Goal: Information Seeking & Learning: Check status

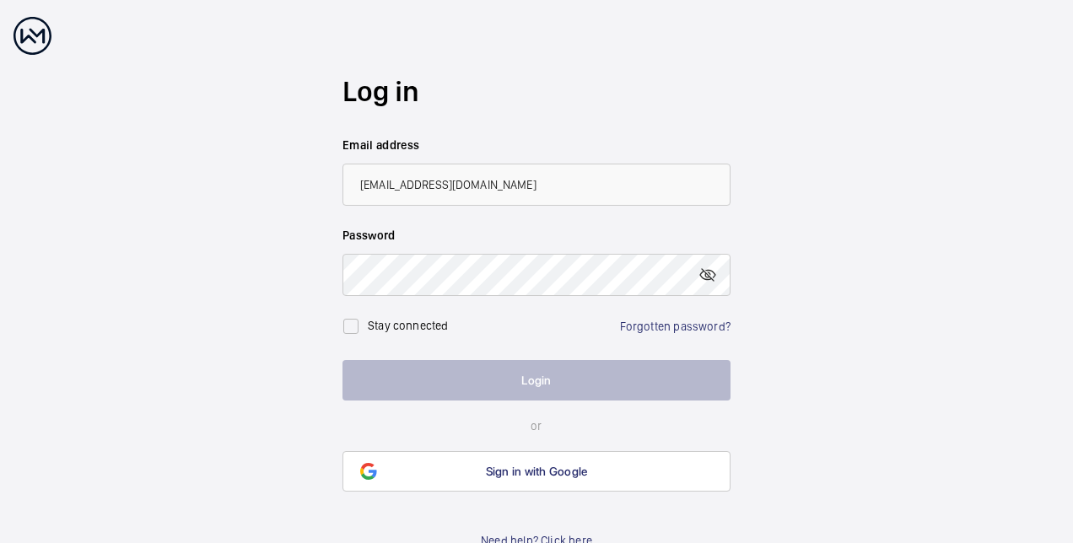
type input "[EMAIL_ADDRESS][DOMAIN_NAME]"
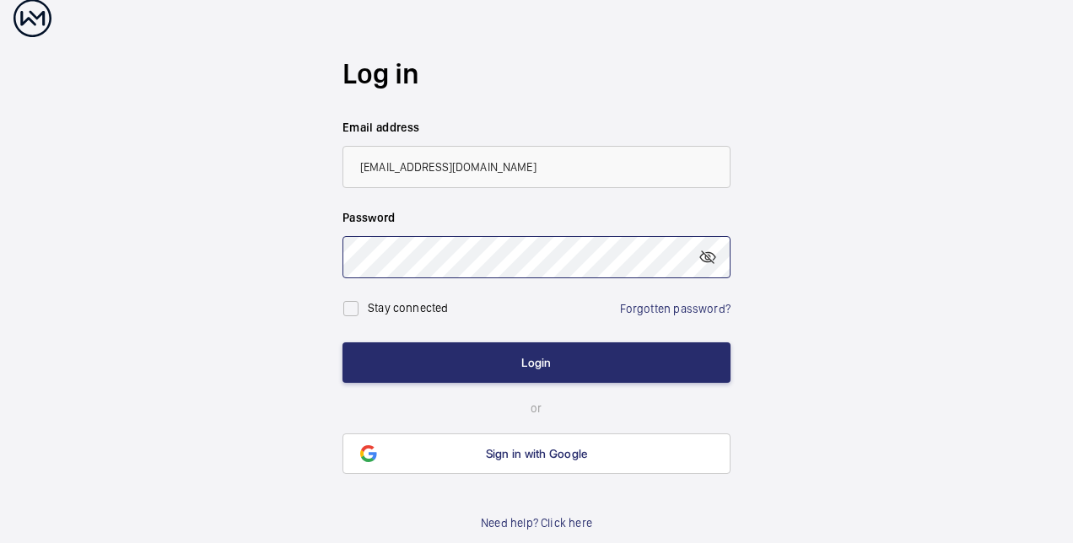
scroll to position [23, 0]
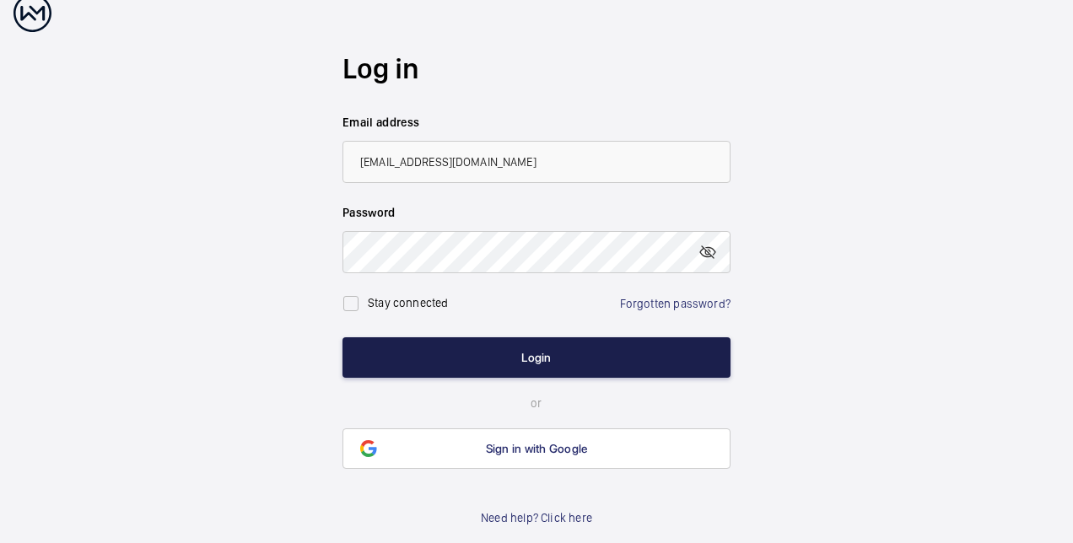
click at [511, 351] on button "Login" at bounding box center [536, 357] width 388 height 40
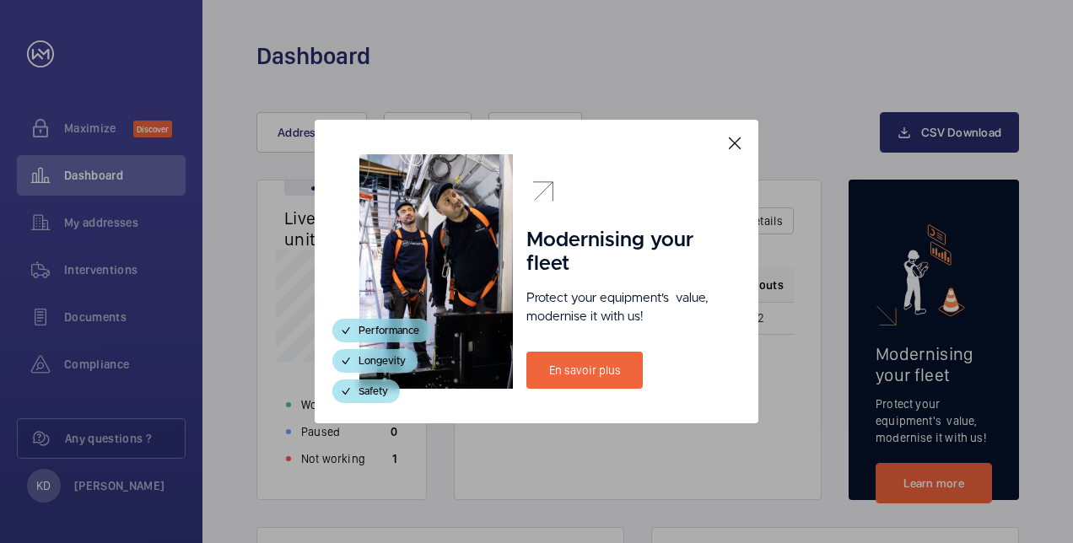
click at [735, 142] on mat-icon at bounding box center [734, 143] width 20 height 20
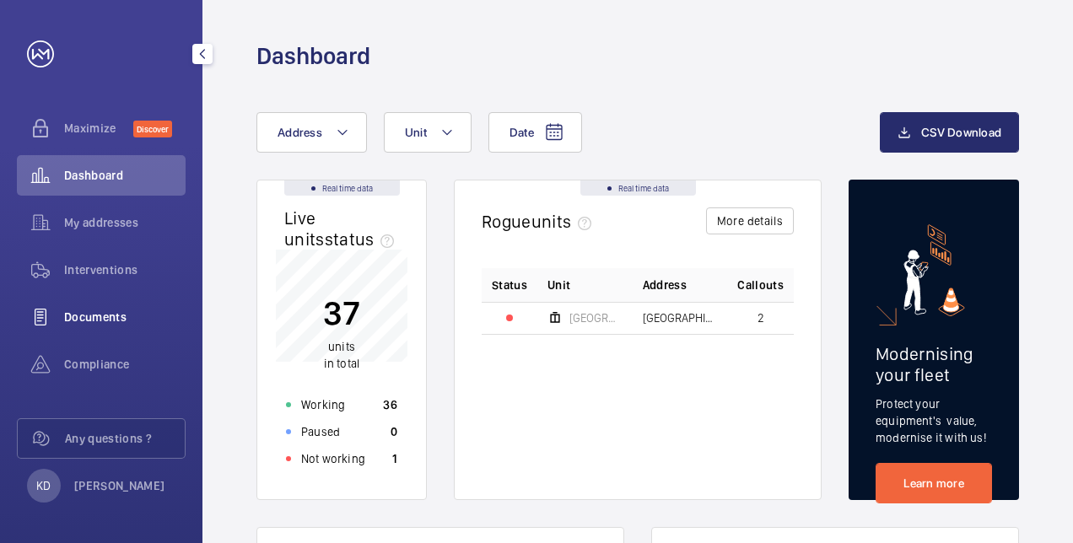
click at [96, 323] on span "Documents" at bounding box center [124, 317] width 121 height 17
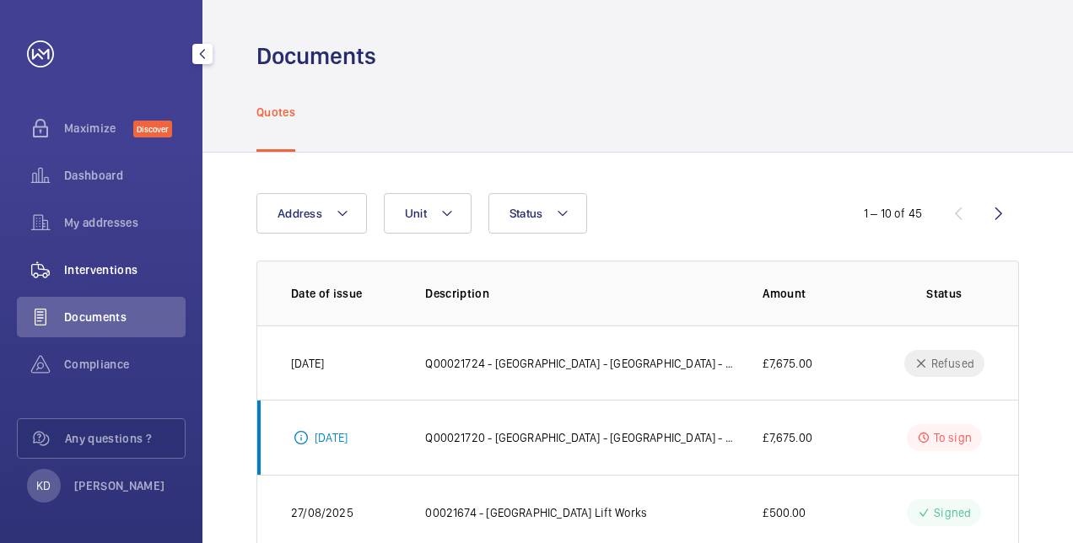
click at [83, 279] on div "Interventions" at bounding box center [101, 270] width 169 height 40
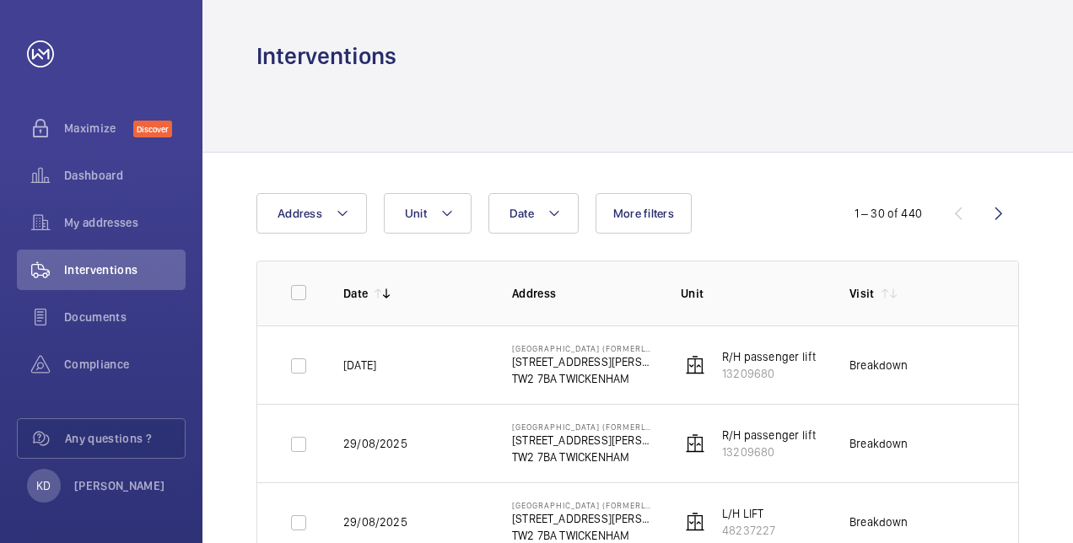
click at [759, 356] on p "R/H passenger lift" at bounding box center [769, 356] width 94 height 17
click at [579, 356] on p "[STREET_ADDRESS][PERSON_NAME]" at bounding box center [583, 361] width 142 height 17
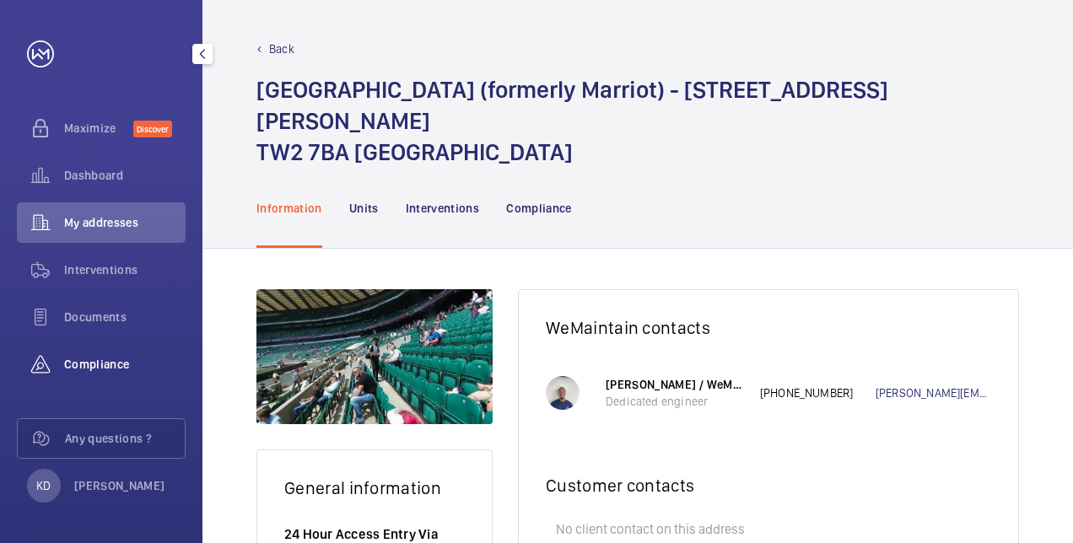
click at [94, 363] on span "Compliance" at bounding box center [124, 364] width 121 height 17
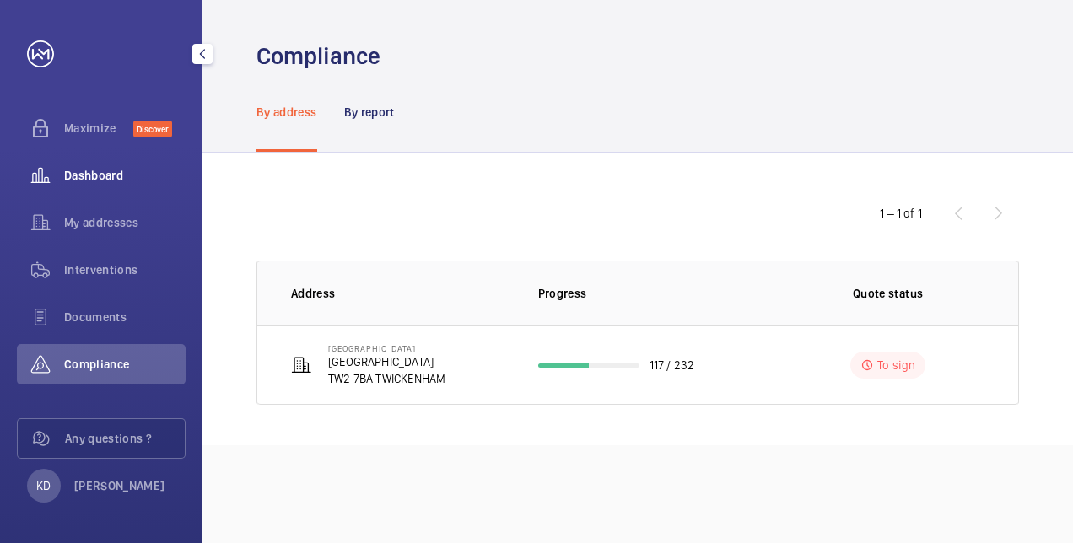
click at [91, 168] on span "Dashboard" at bounding box center [124, 175] width 121 height 17
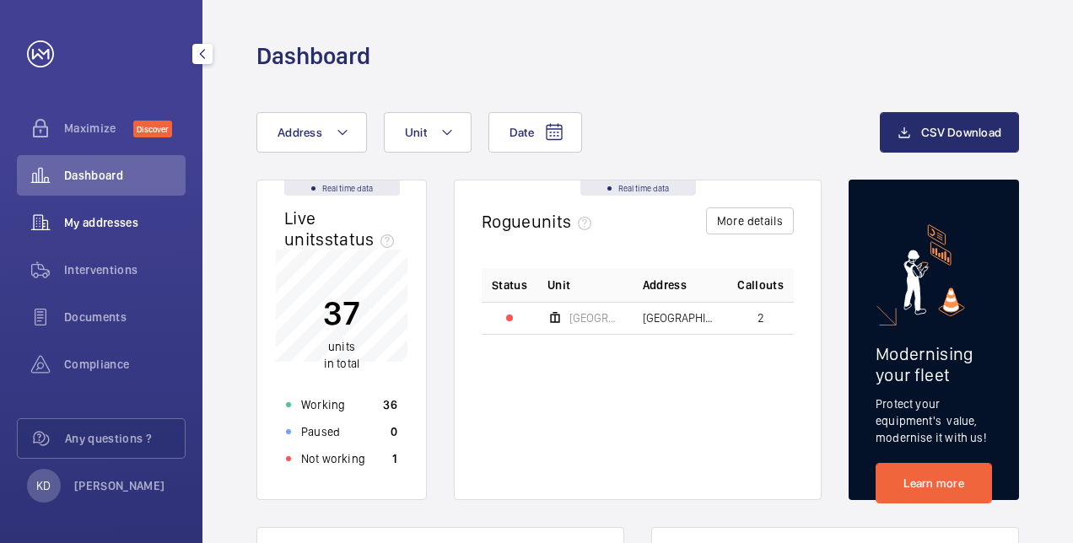
click at [89, 216] on span "My addresses" at bounding box center [124, 222] width 121 height 17
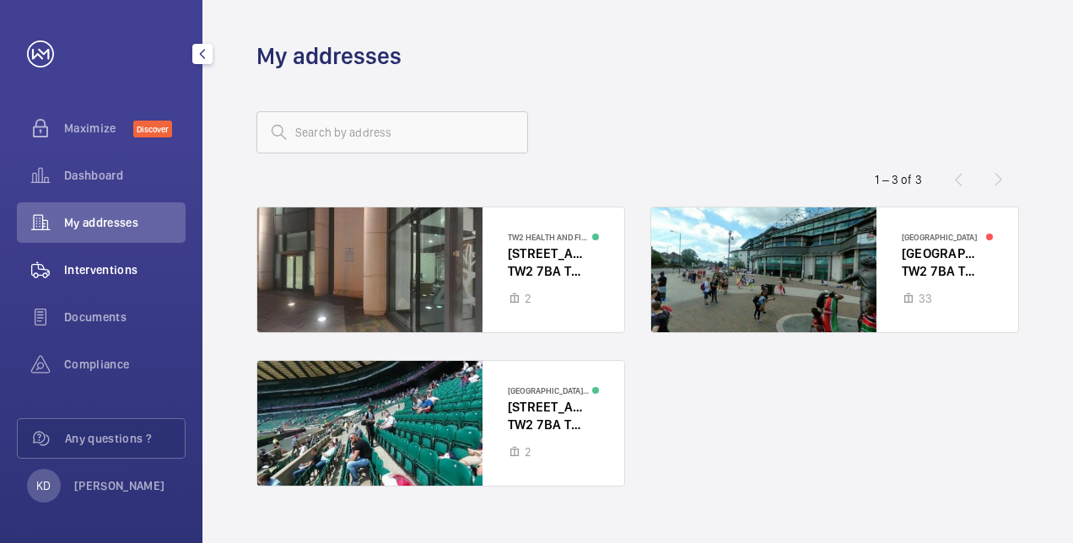
click at [89, 268] on span "Interventions" at bounding box center [124, 269] width 121 height 17
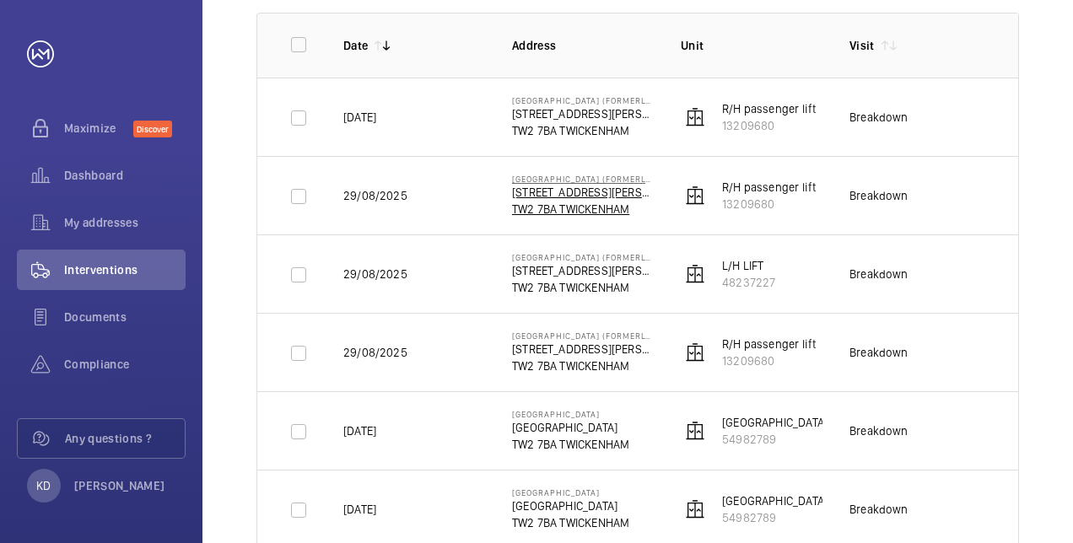
scroll to position [253, 0]
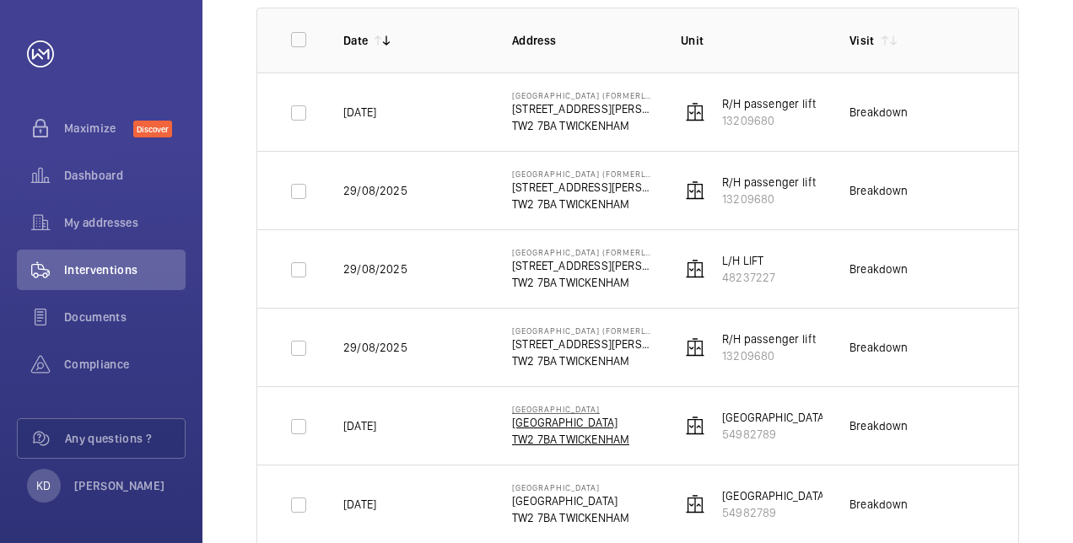
click at [556, 425] on p "[GEOGRAPHIC_DATA]" at bounding box center [570, 422] width 117 height 17
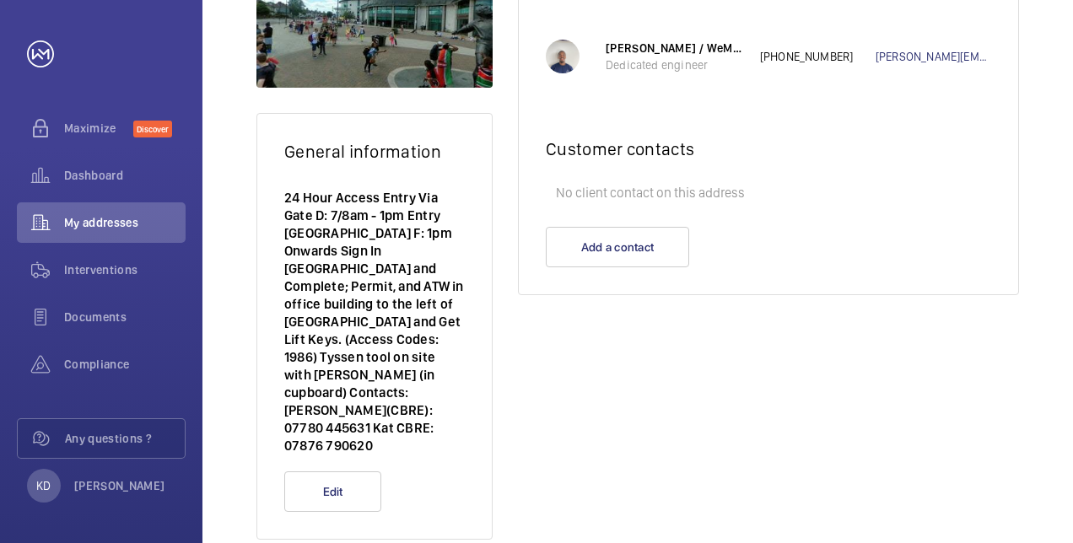
scroll to position [307, 0]
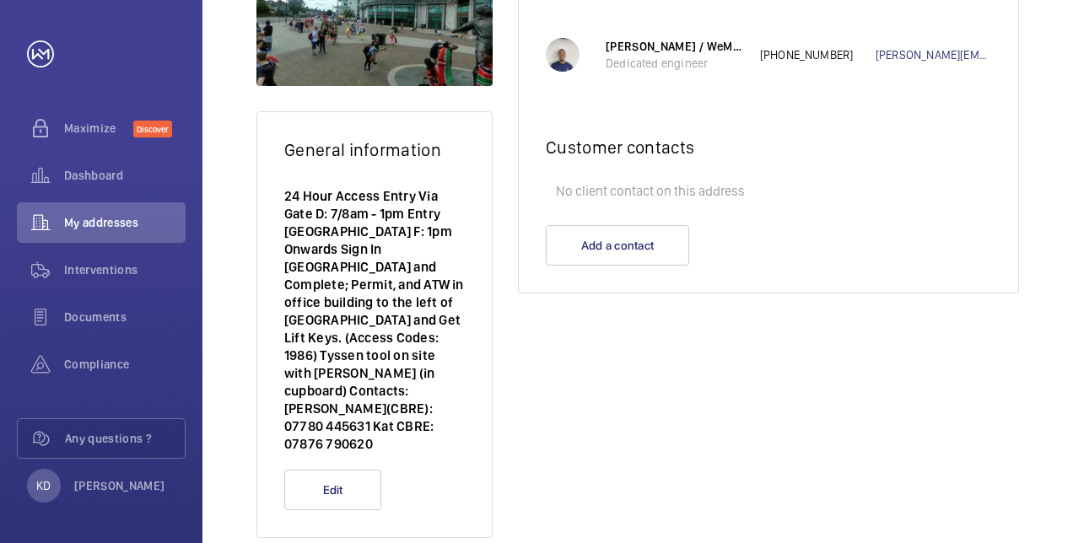
click at [334, 291] on p "24 Hour Access Entry Via Gate D: 7/8am - 1pm Entry [GEOGRAPHIC_DATA] F: 1pm Onw…" at bounding box center [374, 320] width 180 height 266
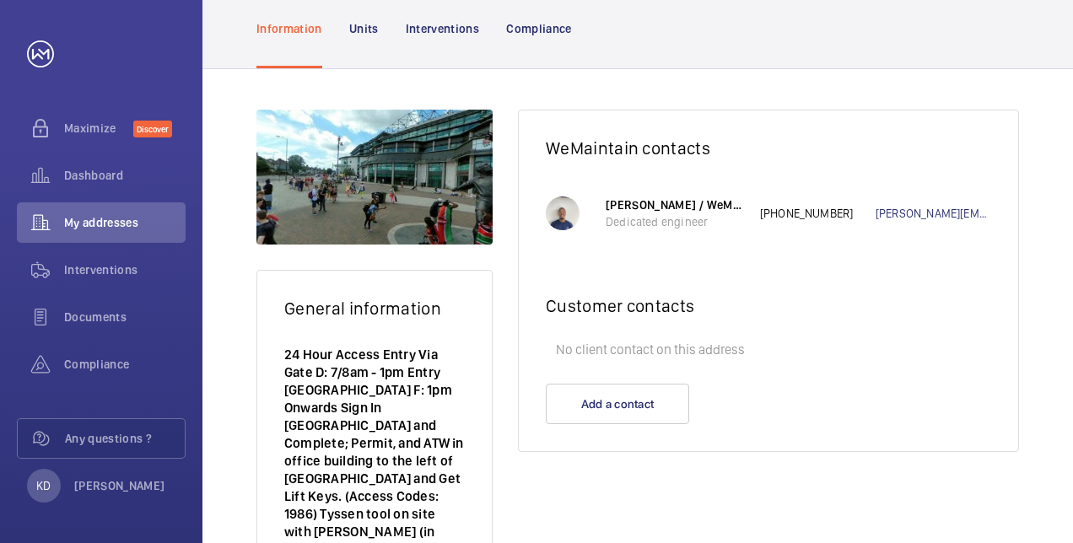
scroll to position [138, 0]
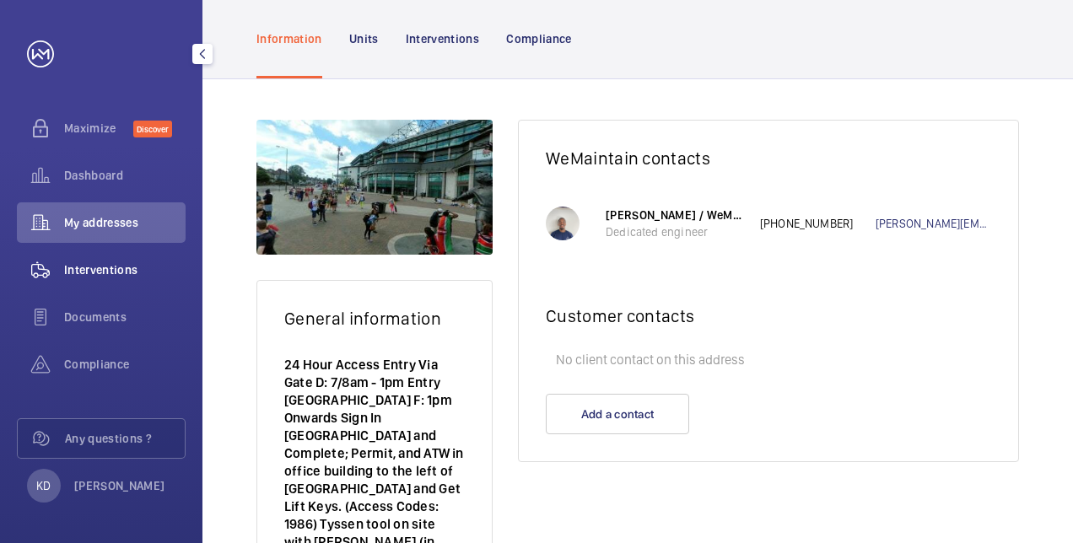
click at [83, 266] on span "Interventions" at bounding box center [124, 269] width 121 height 17
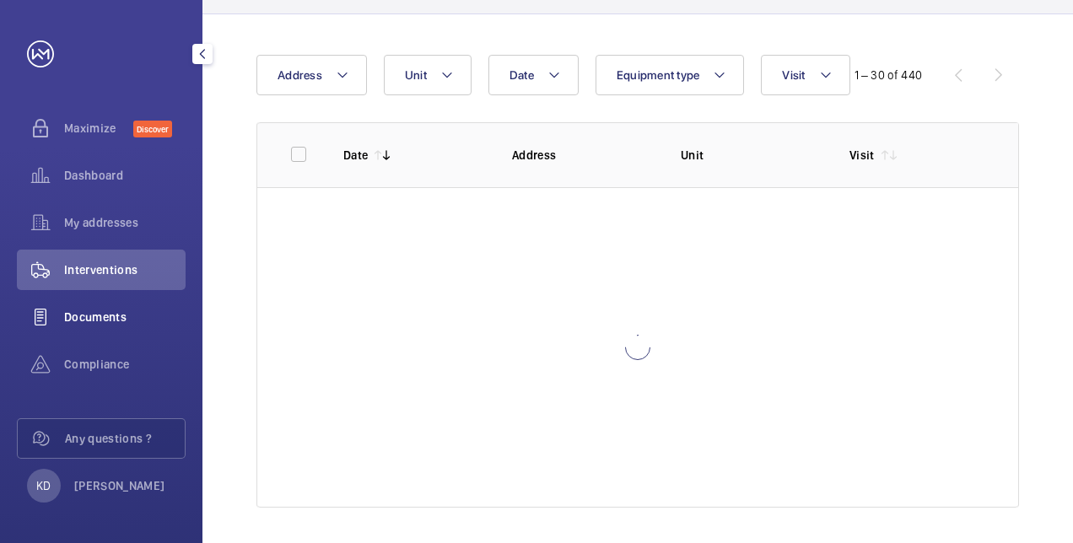
scroll to position [73, 0]
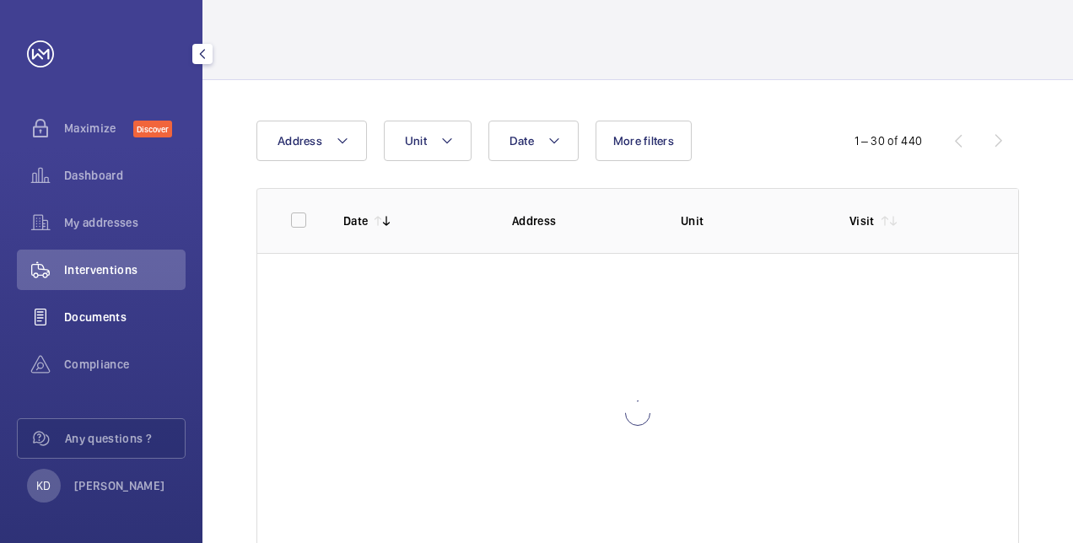
click at [81, 306] on div "Documents" at bounding box center [101, 317] width 169 height 40
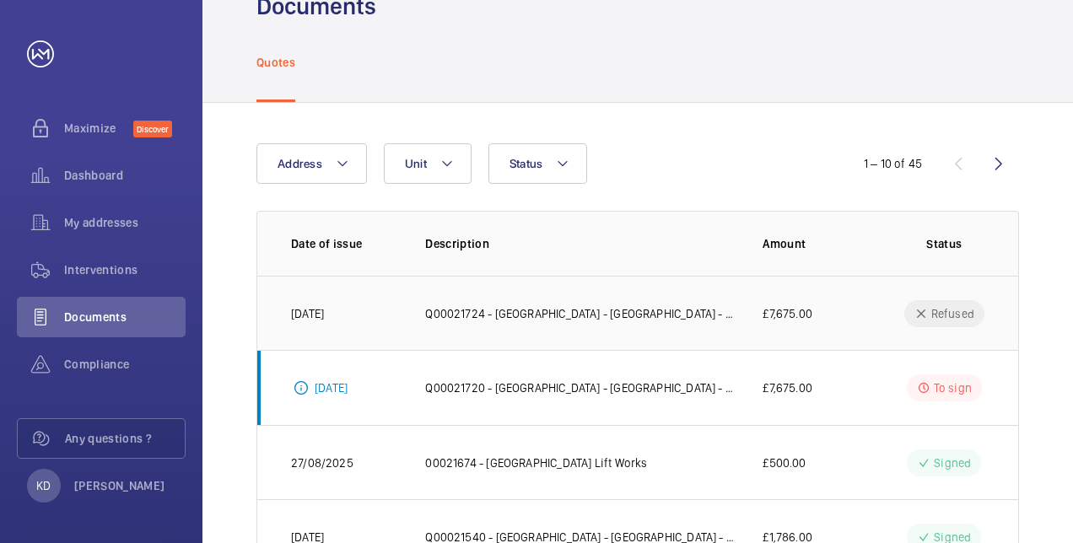
scroll to position [84, 0]
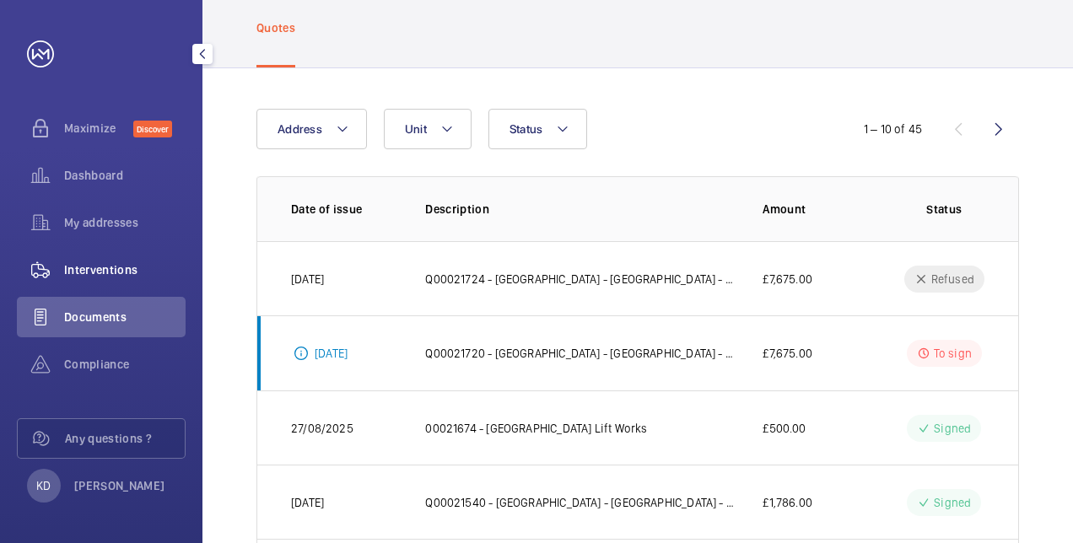
click at [81, 267] on span "Interventions" at bounding box center [124, 269] width 121 height 17
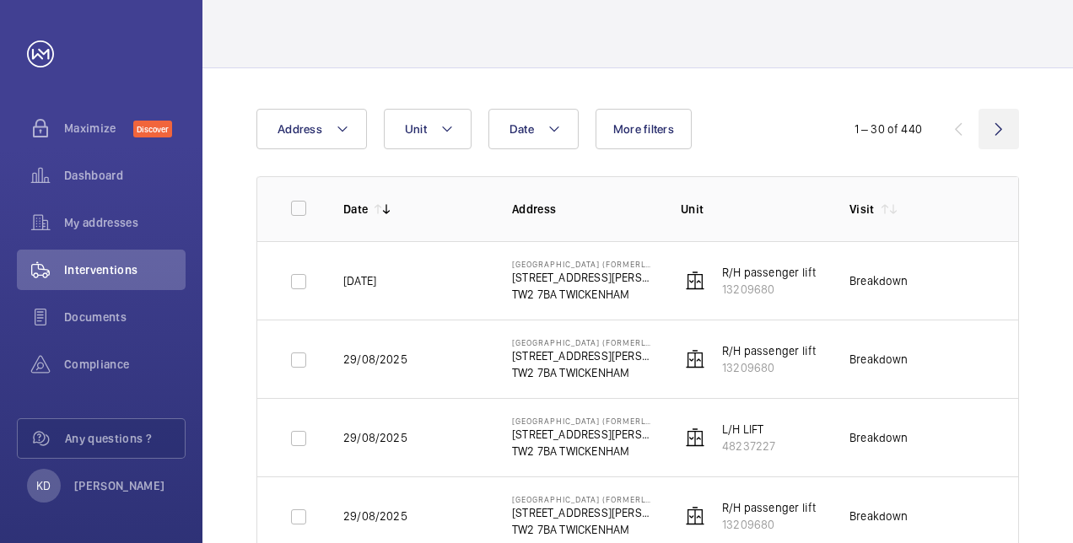
click at [987, 137] on wm-front-icon-button at bounding box center [998, 129] width 40 height 40
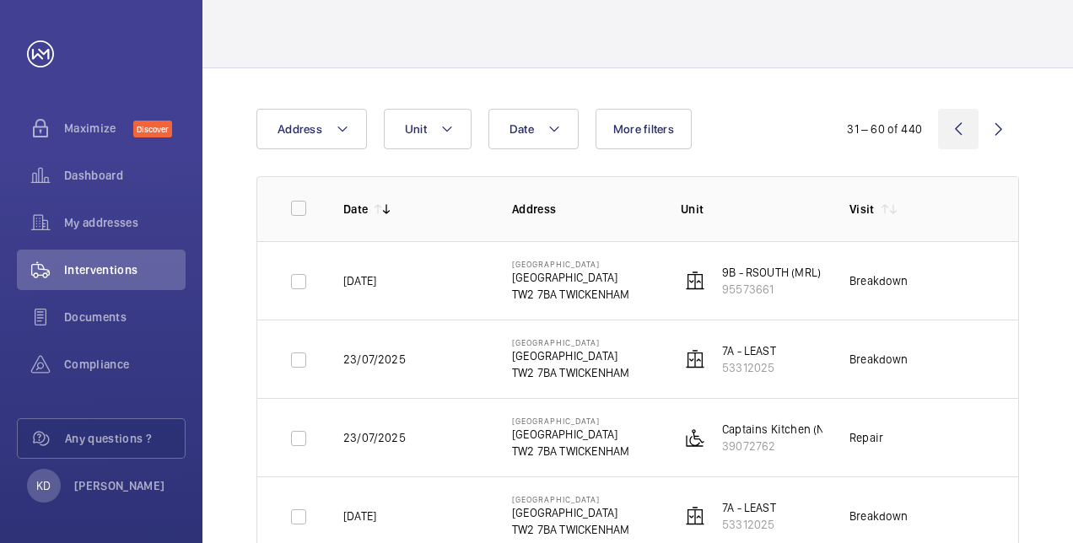
click at [960, 131] on wm-front-icon-button at bounding box center [958, 129] width 40 height 40
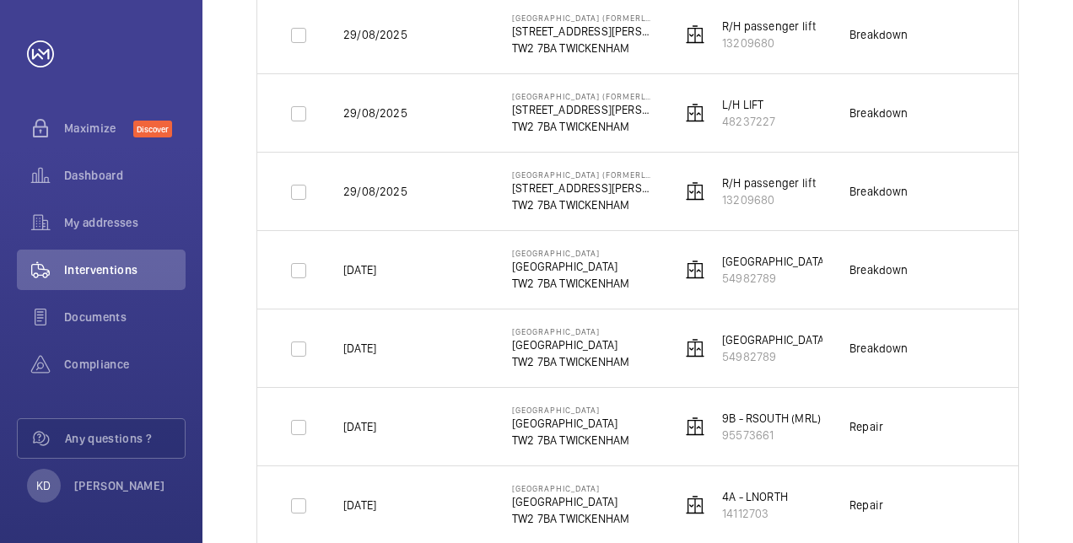
scroll to position [422, 0]
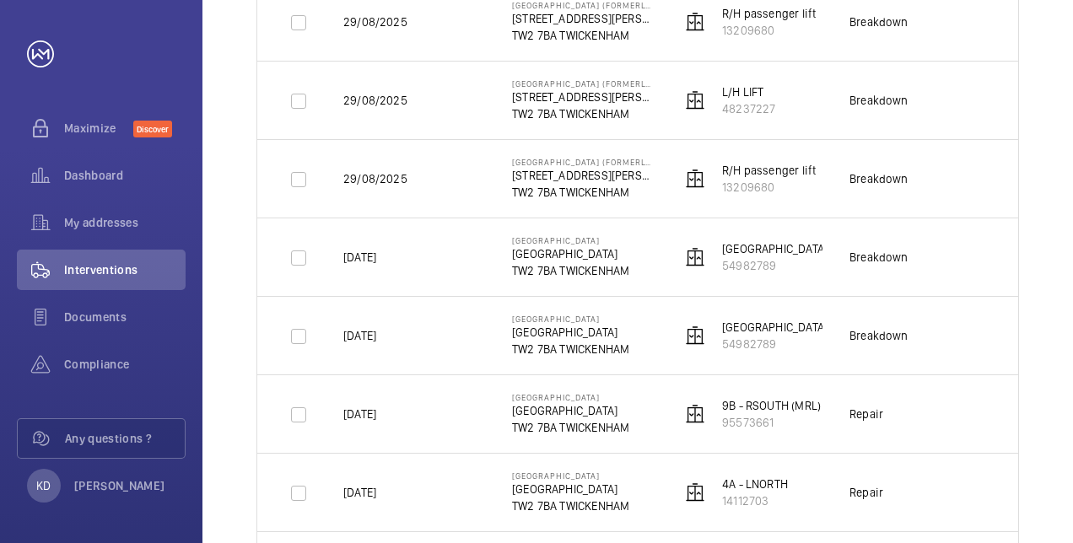
click at [758, 323] on p "[GEOGRAPHIC_DATA] (MRL)" at bounding box center [790, 327] width 137 height 17
click at [897, 331] on div "Breakdown" at bounding box center [878, 335] width 59 height 17
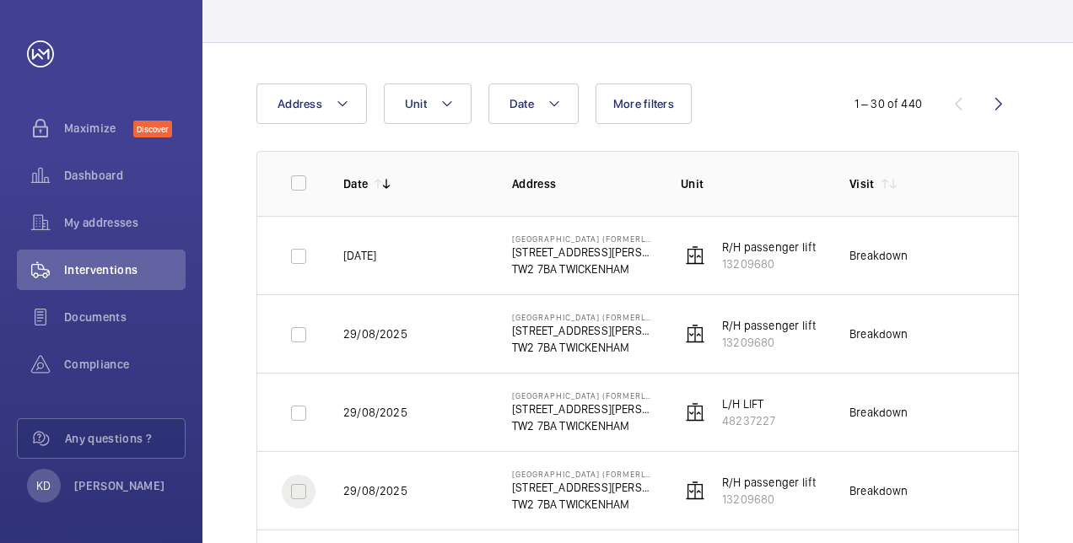
scroll to position [0, 0]
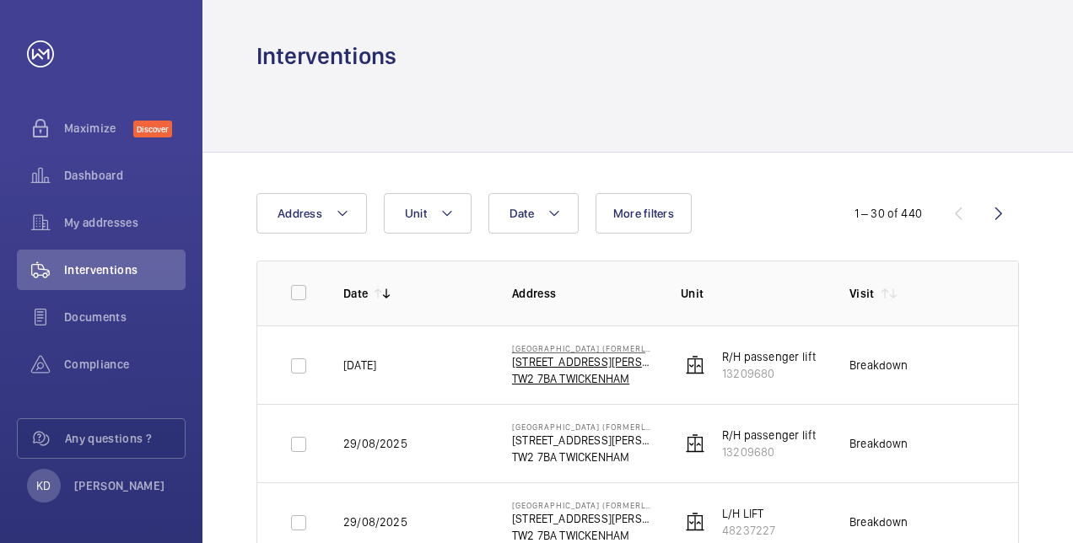
click at [552, 362] on p "[STREET_ADDRESS][PERSON_NAME]" at bounding box center [583, 361] width 142 height 17
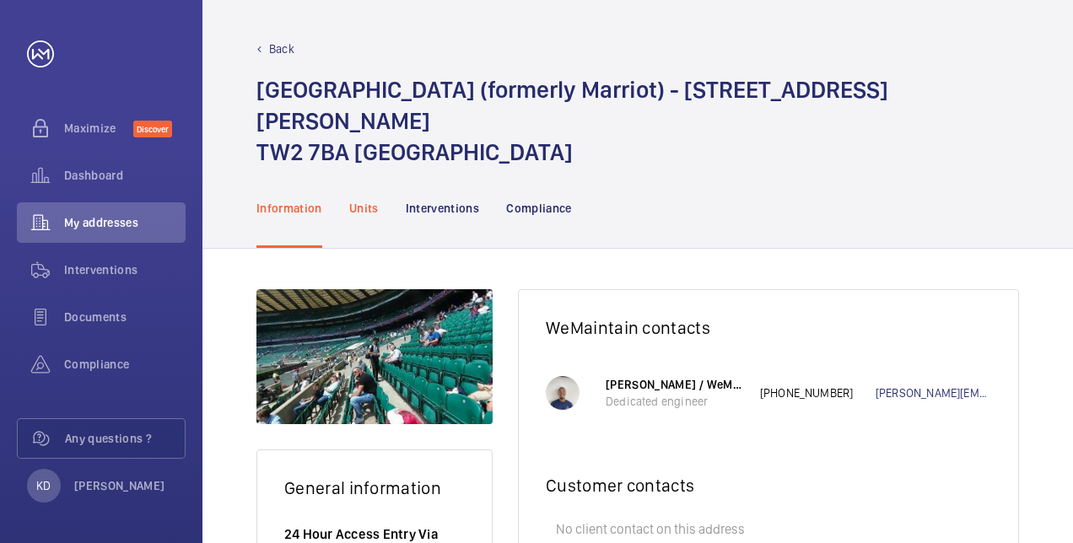
click at [366, 200] on p "Units" at bounding box center [364, 208] width 30 height 17
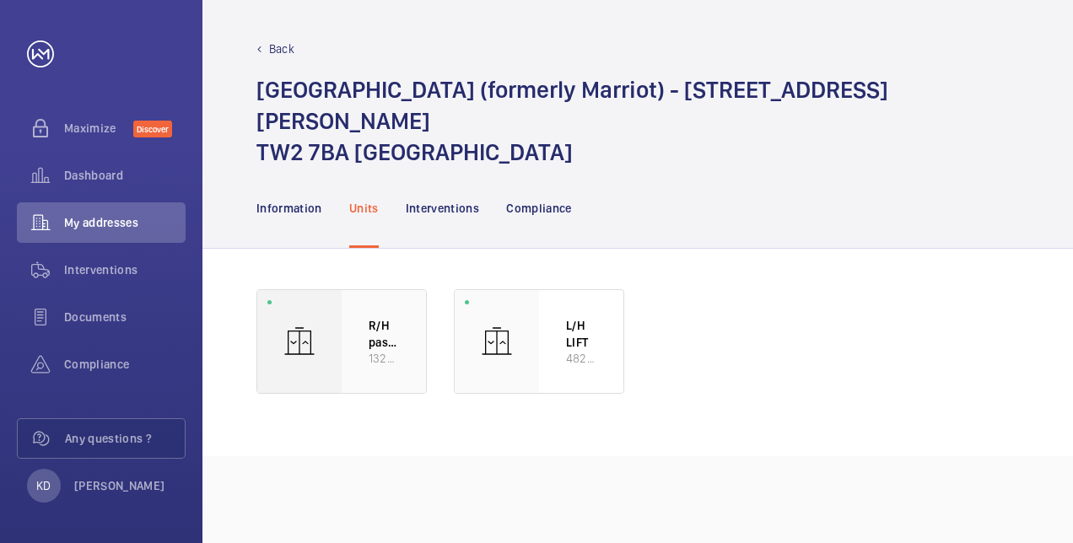
click at [377, 317] on p "R/H passenger lift" at bounding box center [384, 333] width 30 height 33
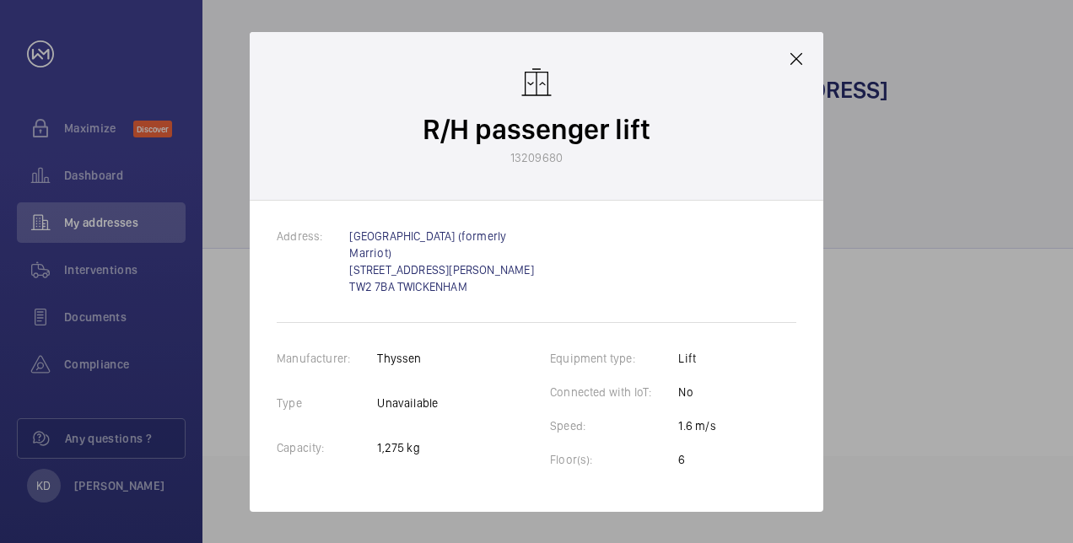
click at [794, 60] on mat-icon at bounding box center [796, 59] width 20 height 20
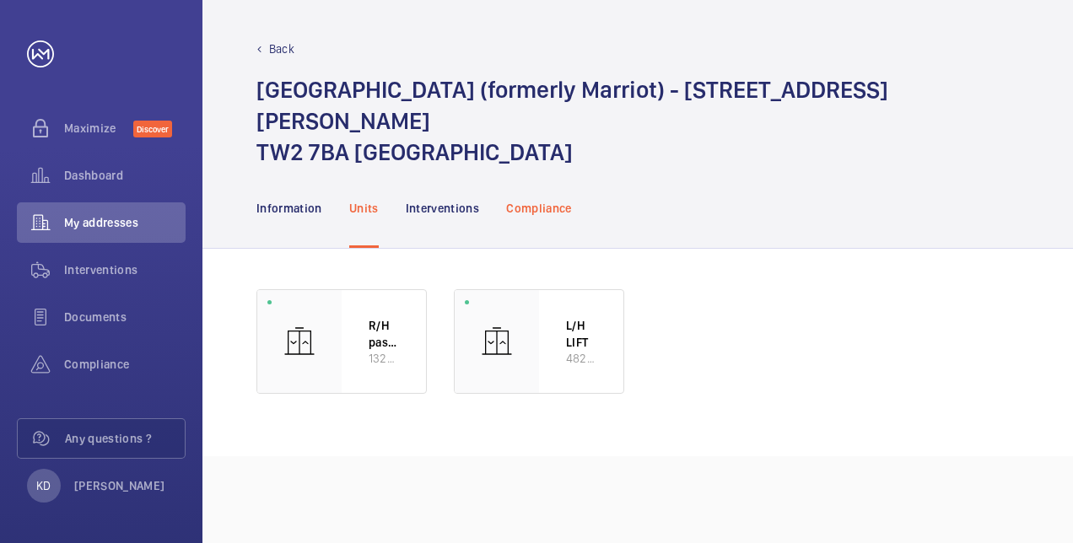
click at [530, 200] on p "Compliance" at bounding box center [539, 208] width 66 height 17
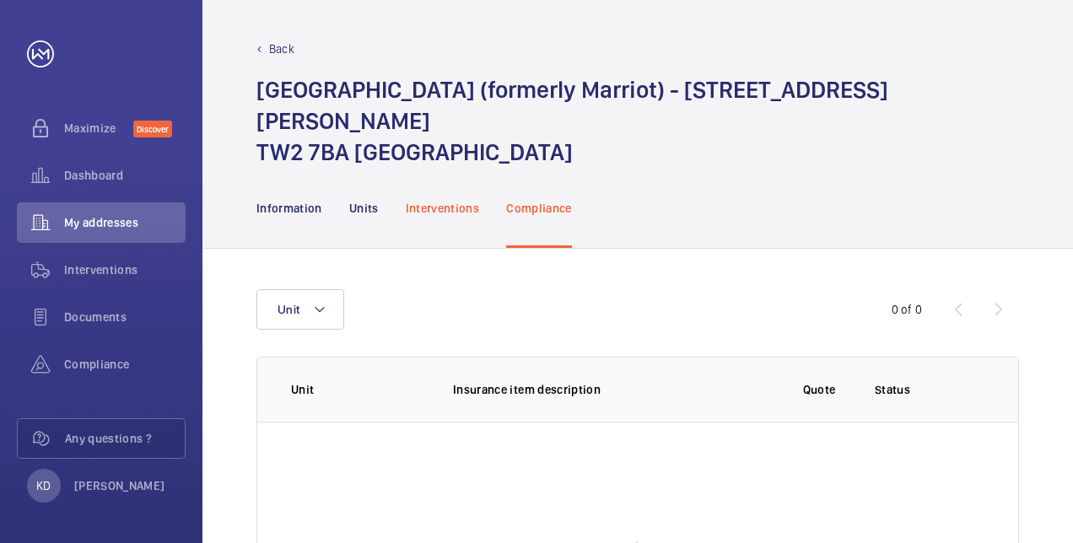
click at [427, 200] on p "Interventions" at bounding box center [443, 208] width 74 height 17
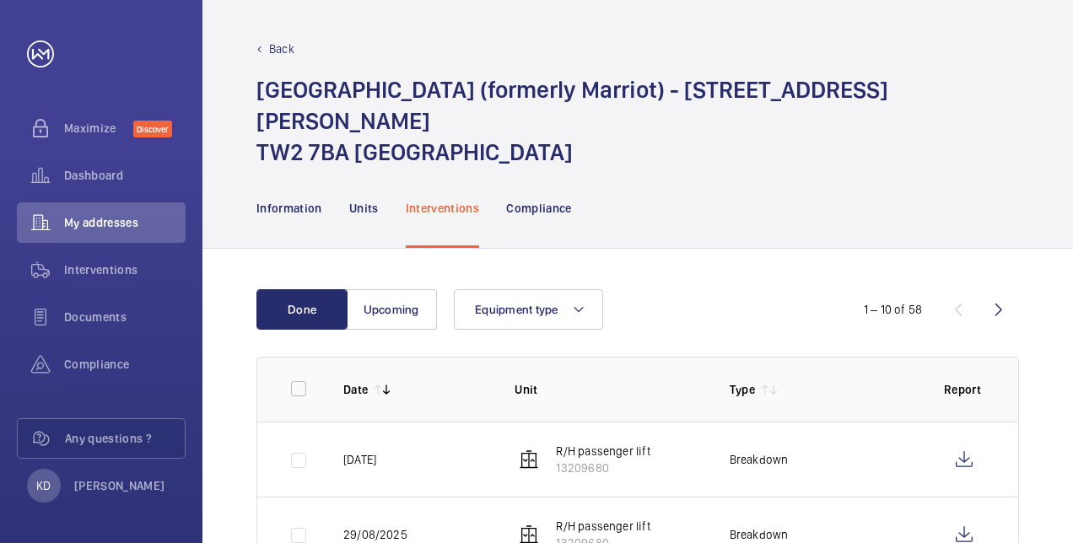
click at [587, 443] on p "R/H passenger lift" at bounding box center [603, 451] width 94 height 17
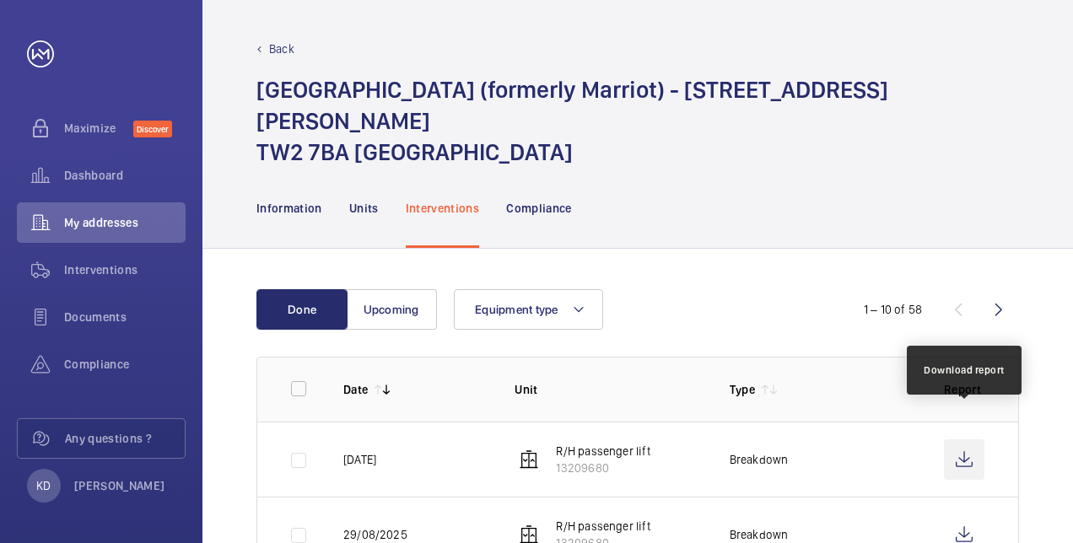
click at [961, 439] on wm-front-icon-button at bounding box center [964, 459] width 40 height 40
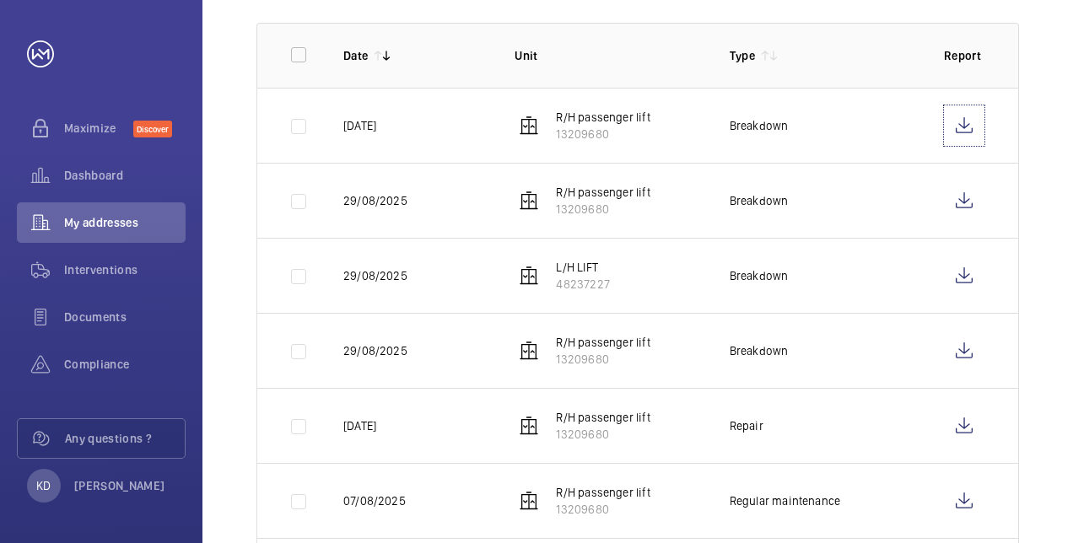
scroll to position [422, 0]
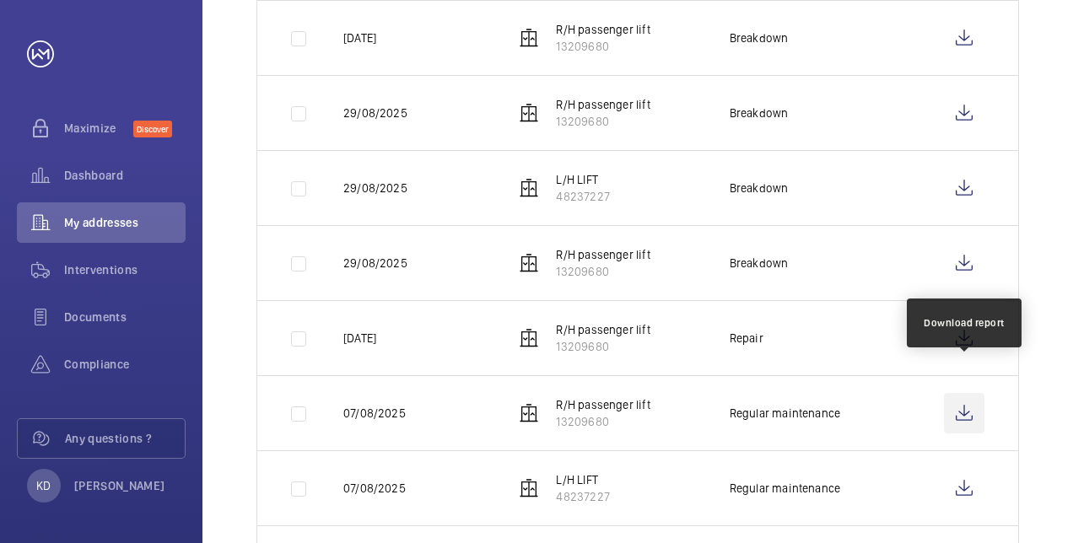
click at [964, 393] on wm-front-icon-button at bounding box center [964, 413] width 40 height 40
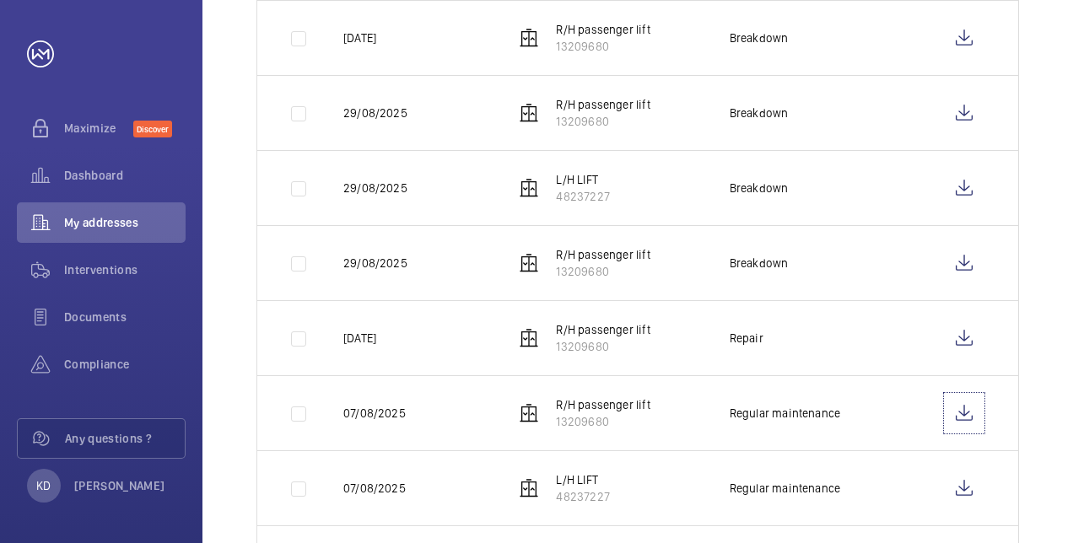
scroll to position [0, 0]
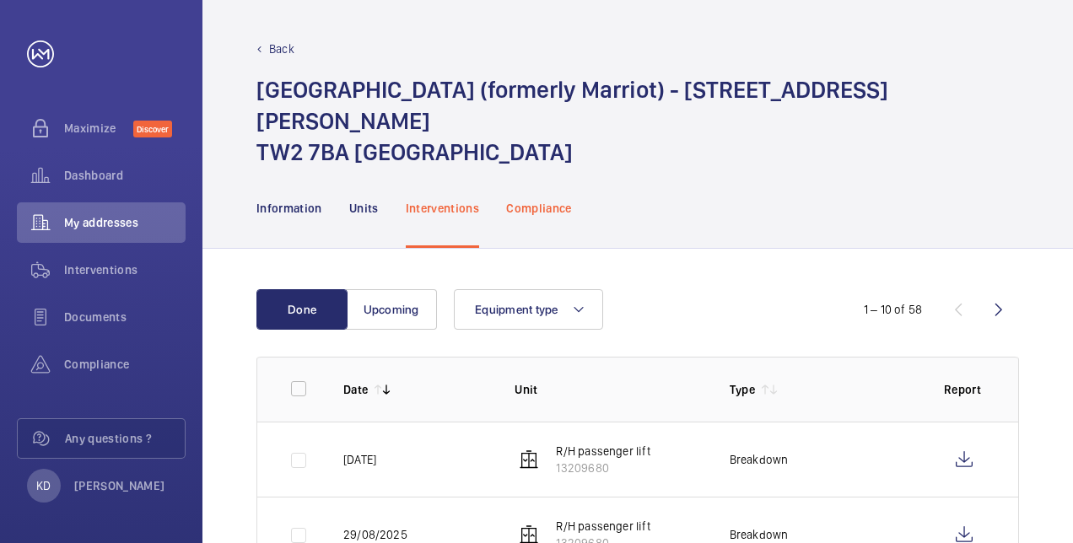
click at [525, 200] on p "Compliance" at bounding box center [539, 208] width 66 height 17
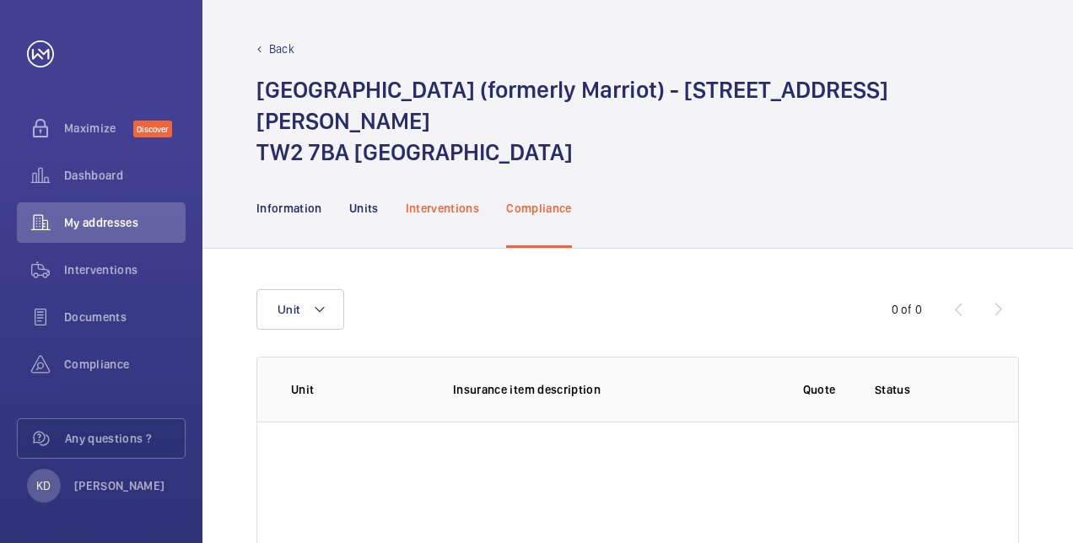
click at [452, 200] on p "Interventions" at bounding box center [443, 208] width 74 height 17
